Goal: Information Seeking & Learning: Check status

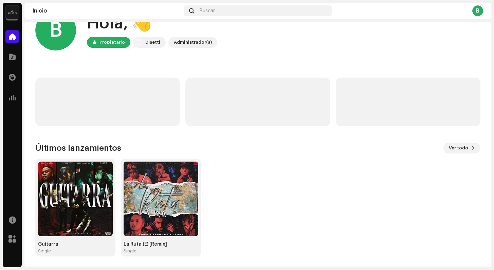
scroll to position [23, 0]
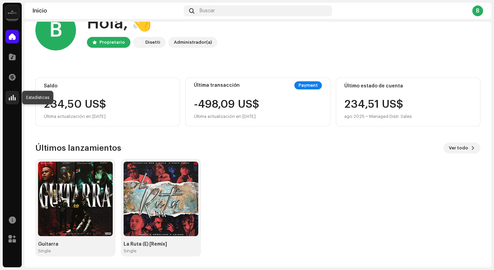
click at [16, 98] on div at bounding box center [12, 98] width 14 height 14
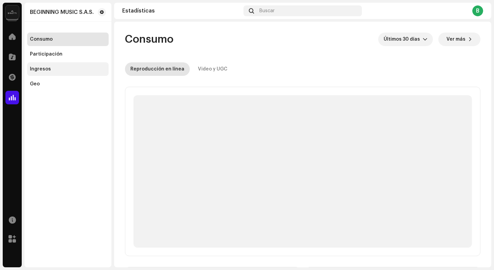
click at [36, 70] on div "Ingresos" at bounding box center [40, 69] width 21 height 5
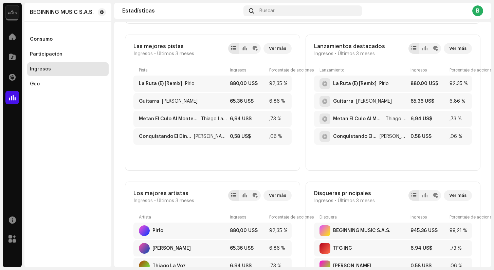
scroll to position [218, 0]
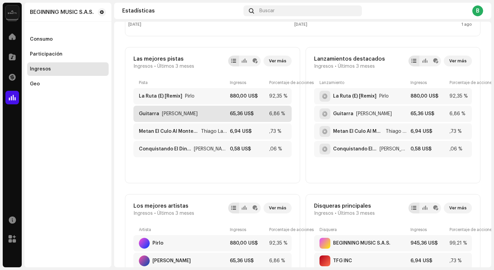
click at [154, 113] on div "Guitarra" at bounding box center [149, 113] width 20 height 5
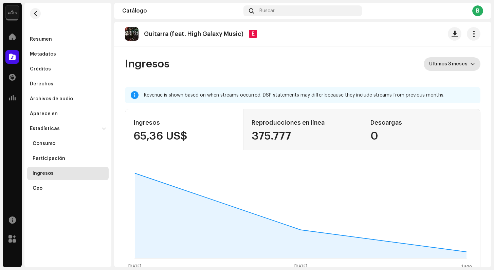
click at [438, 65] on span "Últimos 3 meses" at bounding box center [449, 64] width 41 height 14
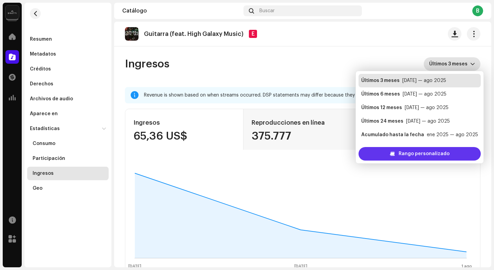
scroll to position [11, 0]
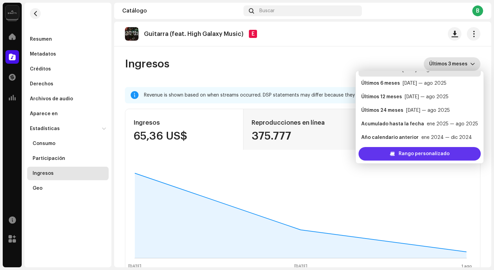
click at [407, 153] on span "Rango personalizado" at bounding box center [423, 154] width 51 height 14
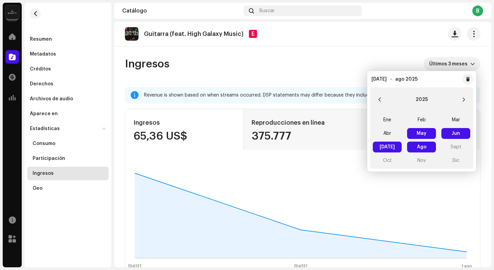
click at [416, 148] on span "Ago Ago" at bounding box center [421, 147] width 29 height 11
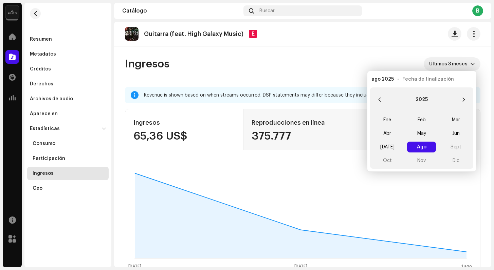
click at [416, 147] on span "Ago Ago" at bounding box center [421, 147] width 29 height 11
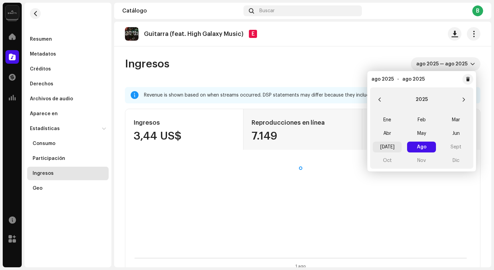
click at [390, 147] on span "[DATE]" at bounding box center [387, 147] width 29 height 11
click at [395, 146] on span "[DATE] [DATE]" at bounding box center [387, 147] width 29 height 11
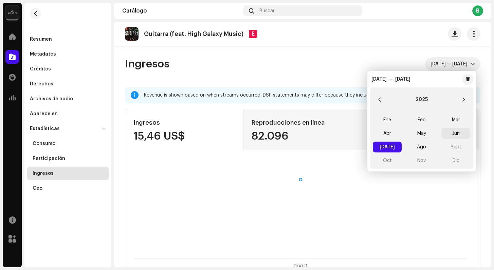
click at [453, 133] on span "Jun" at bounding box center [455, 133] width 29 height 11
click at [453, 133] on span "Jun Jun" at bounding box center [455, 133] width 29 height 11
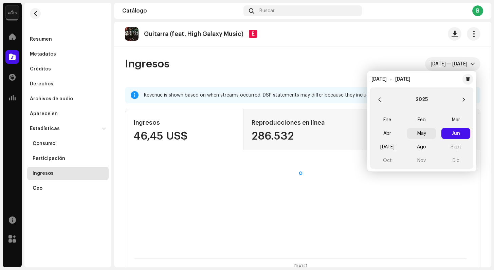
click at [427, 133] on span "May" at bounding box center [421, 133] width 29 height 11
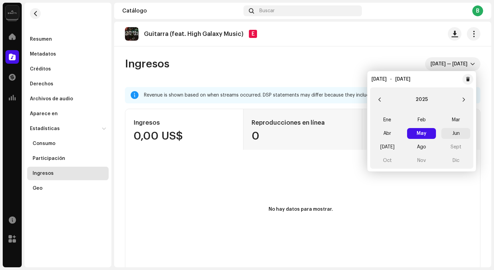
click at [452, 136] on span "Jun" at bounding box center [455, 133] width 29 height 11
click at [418, 137] on span "May" at bounding box center [421, 133] width 29 height 11
click at [430, 65] on span "[DATE] — [DATE]" at bounding box center [450, 64] width 40 height 14
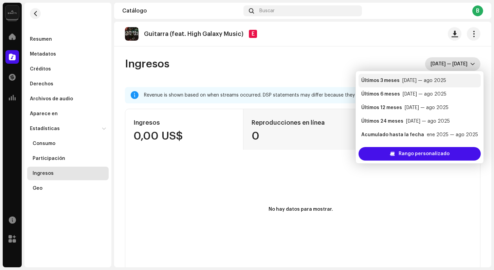
click at [413, 77] on div "[DATE] — ago 2025" at bounding box center [424, 80] width 44 height 7
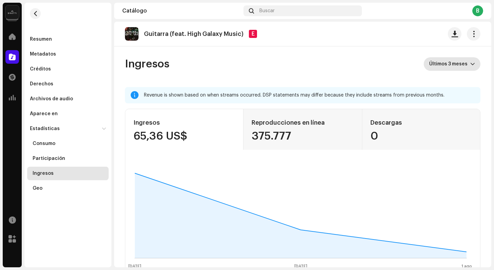
click at [432, 68] on span "Últimos 3 meses" at bounding box center [449, 64] width 41 height 14
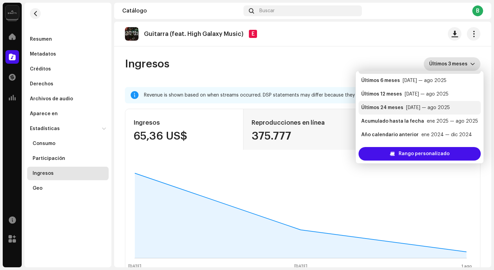
scroll to position [14, 0]
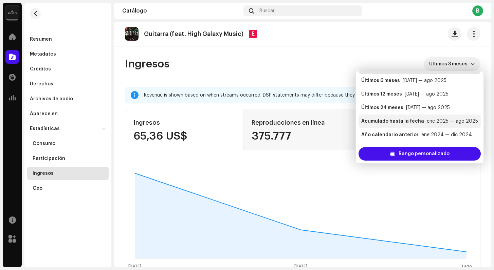
click at [392, 121] on div "Acumulado hasta la fecha" at bounding box center [392, 121] width 63 height 7
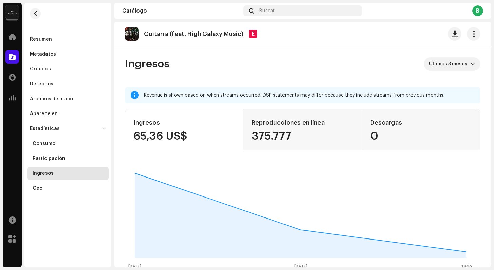
scroll to position [3, 0]
click at [73, 170] on div "Ingresos" at bounding box center [67, 174] width 81 height 14
click at [64, 172] on div "Ingresos" at bounding box center [69, 173] width 73 height 5
click at [17, 101] on div at bounding box center [12, 98] width 14 height 14
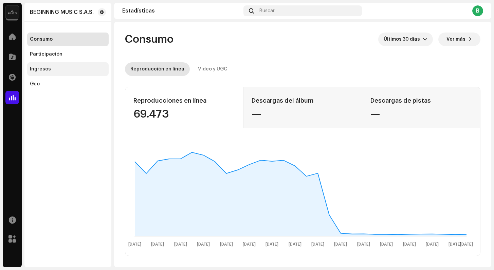
click at [49, 70] on div "Ingresos" at bounding box center [40, 69] width 21 height 5
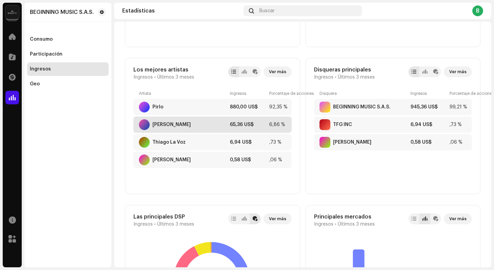
scroll to position [353, 0]
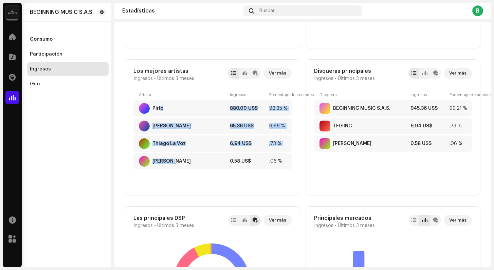
drag, startPoint x: 159, startPoint y: 109, endPoint x: 204, endPoint y: 186, distance: 89.3
click at [204, 186] on div "Artista Ingresos Porcentaje de acciones Pirlo 880,00 US$ 92,35 % [PERSON_NAME] …" at bounding box center [212, 139] width 158 height 95
click at [119, 180] on div "Ingresos Últimos 3 meses Revenue is shown based on when streams occurred. DSP s…" at bounding box center [302, 85] width 377 height 832
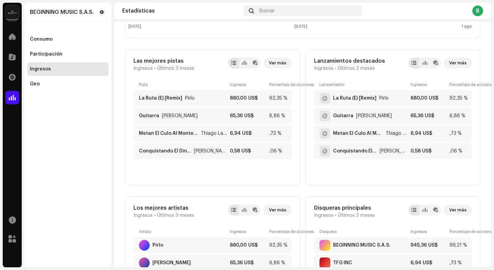
scroll to position [197, 0]
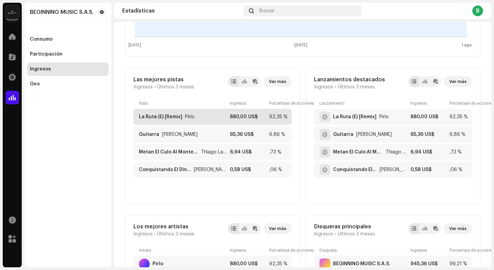
click at [147, 118] on div "La Ruta (E) [Remix]" at bounding box center [160, 116] width 43 height 5
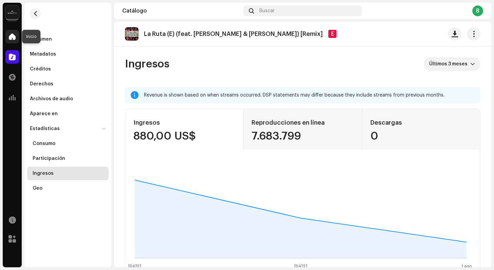
click at [13, 40] on div at bounding box center [12, 37] width 14 height 14
